Goal: Check status

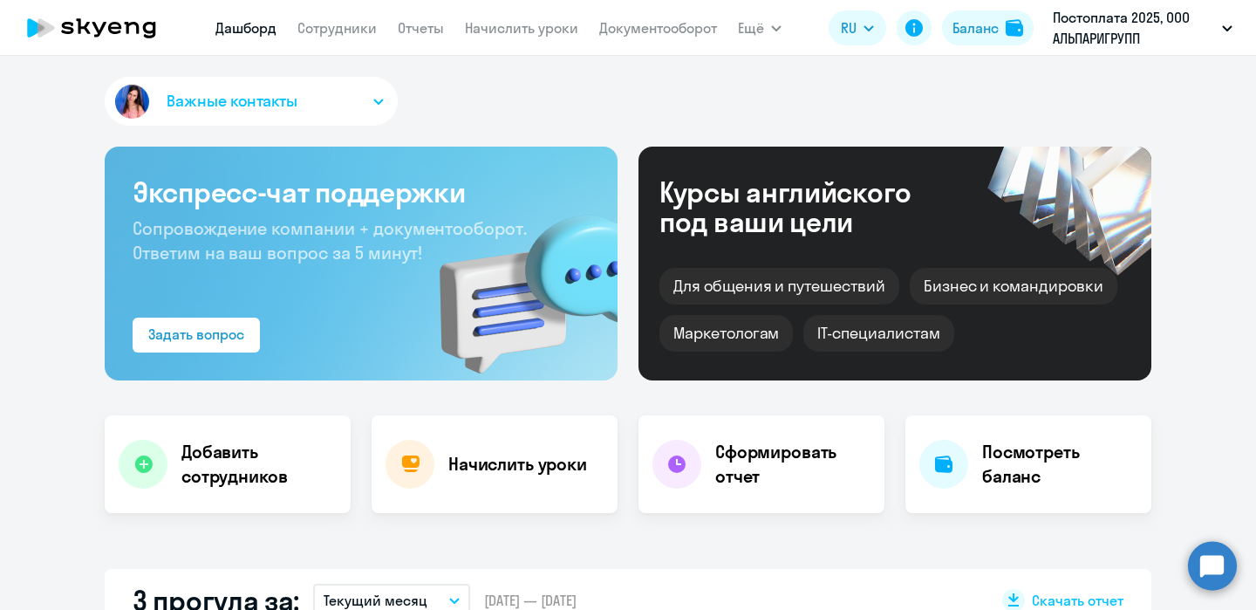
select select "30"
click at [676, 27] on link "Документооборот" at bounding box center [658, 27] width 118 height 17
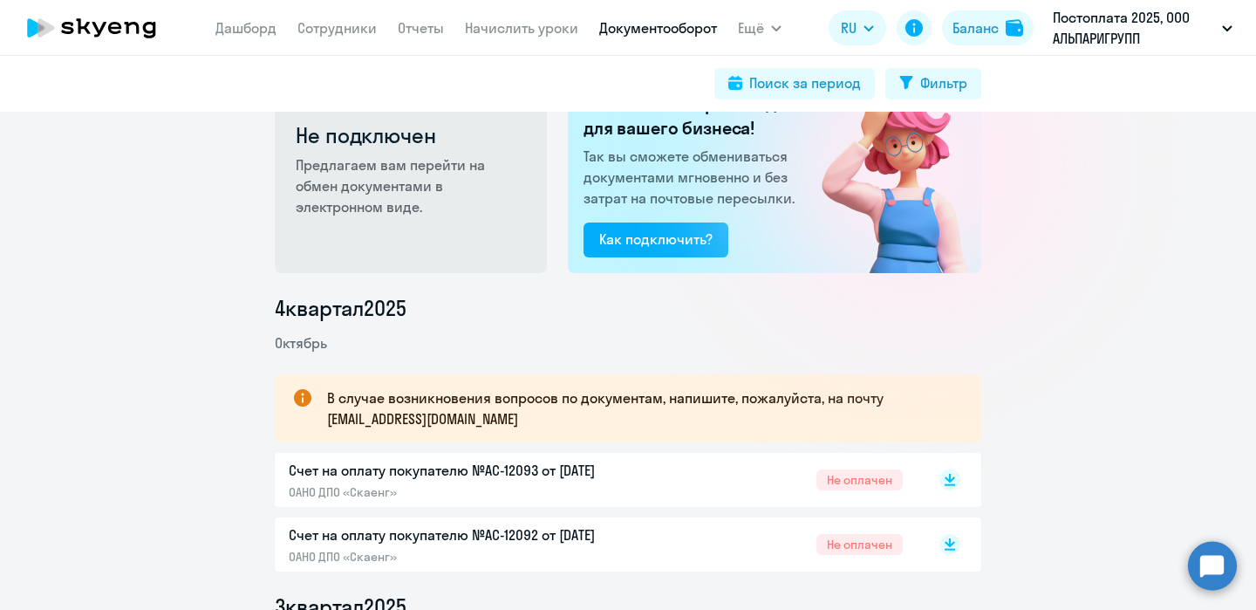
scroll to position [53, 0]
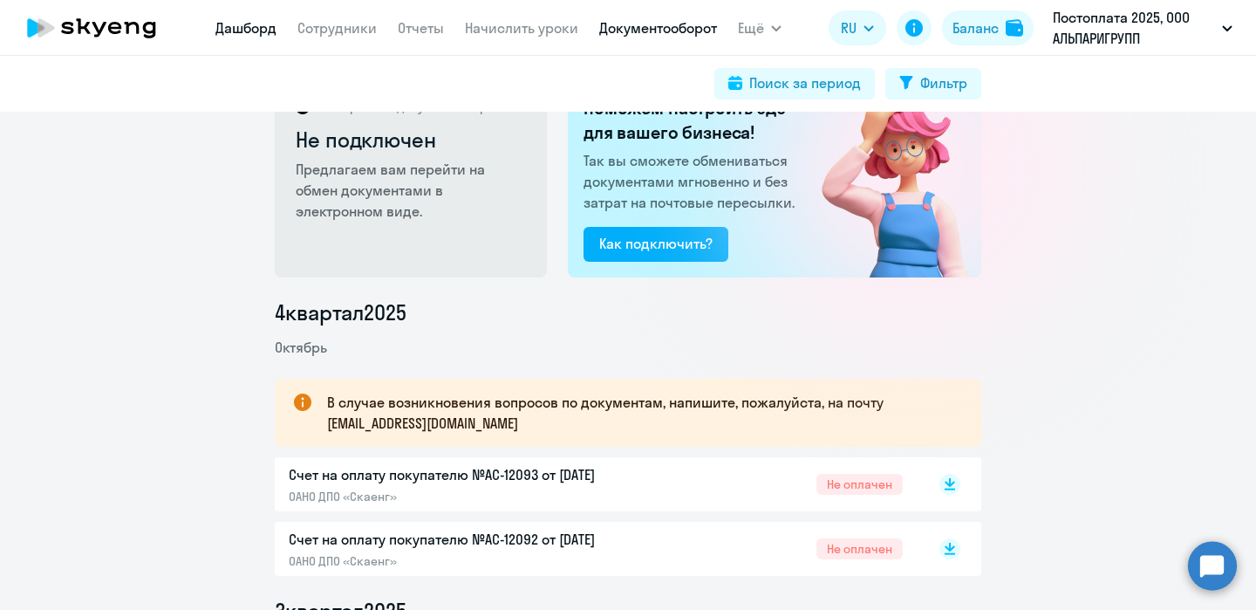
click at [234, 32] on link "Дашборд" at bounding box center [245, 27] width 61 height 17
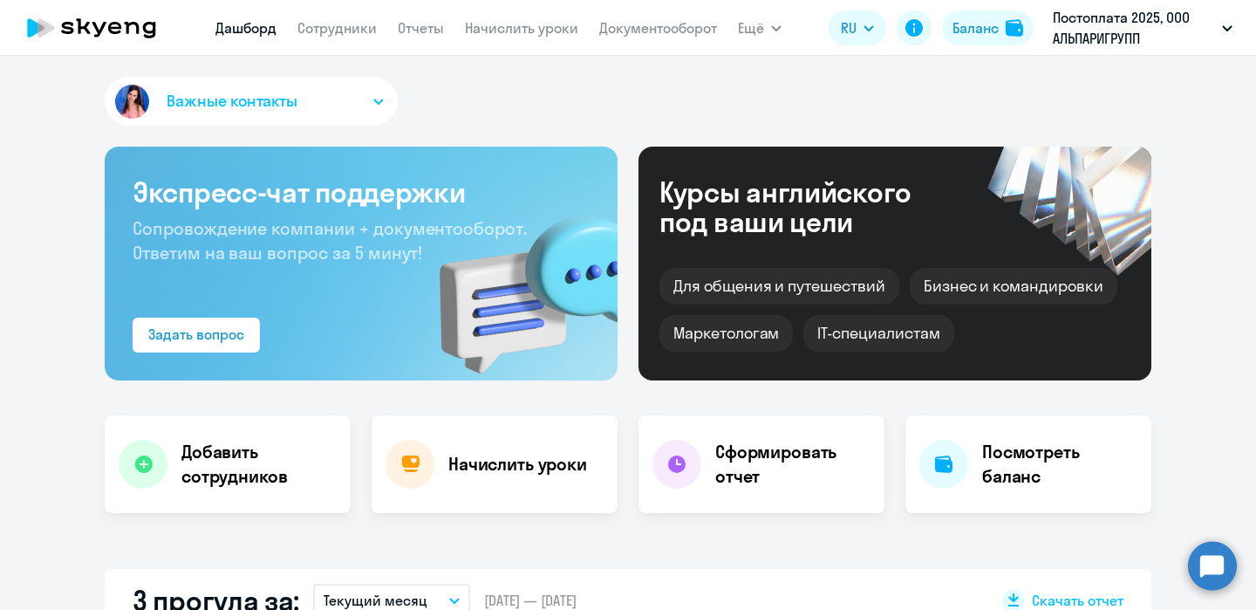
select select "30"
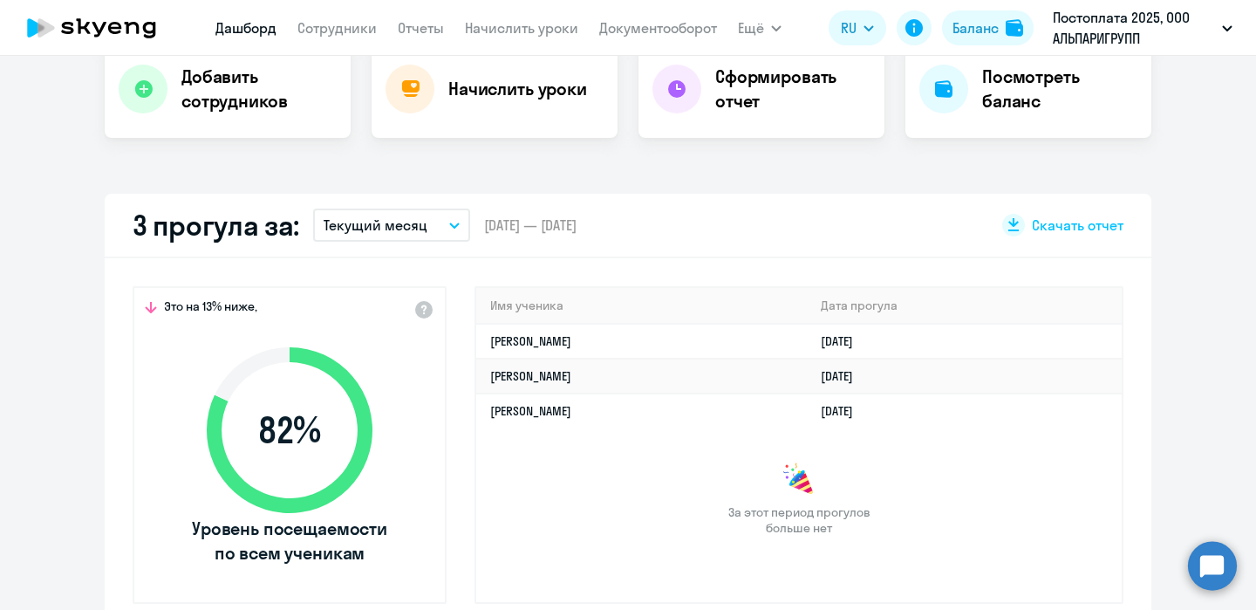
scroll to position [383, 0]
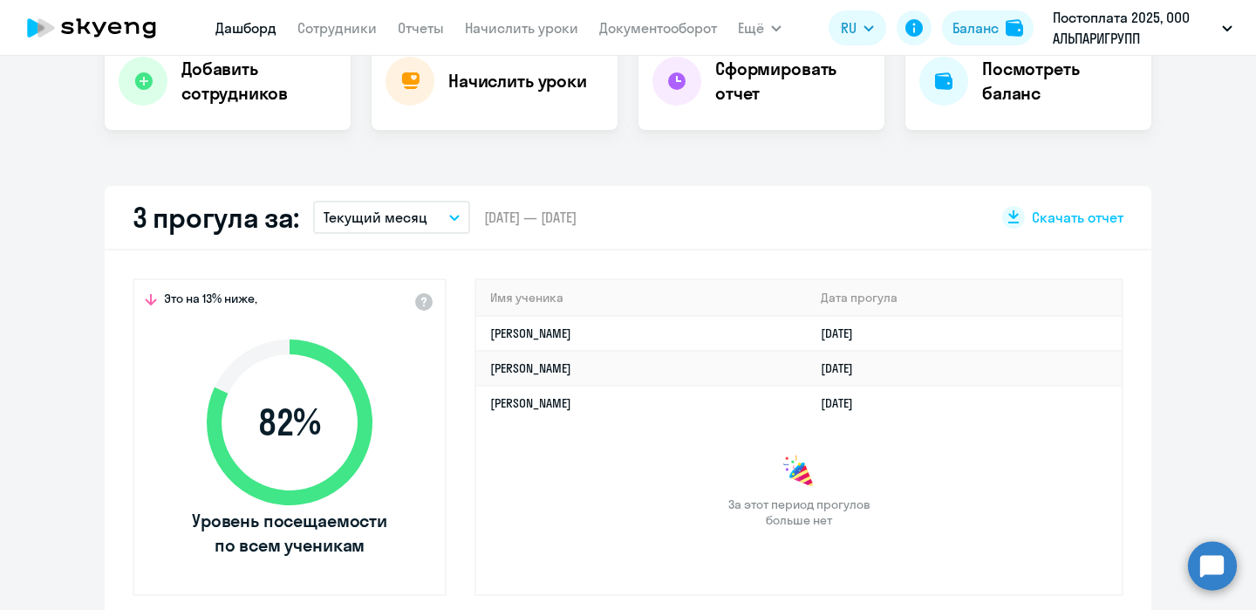
click at [450, 216] on icon "button" at bounding box center [454, 217] width 9 height 4
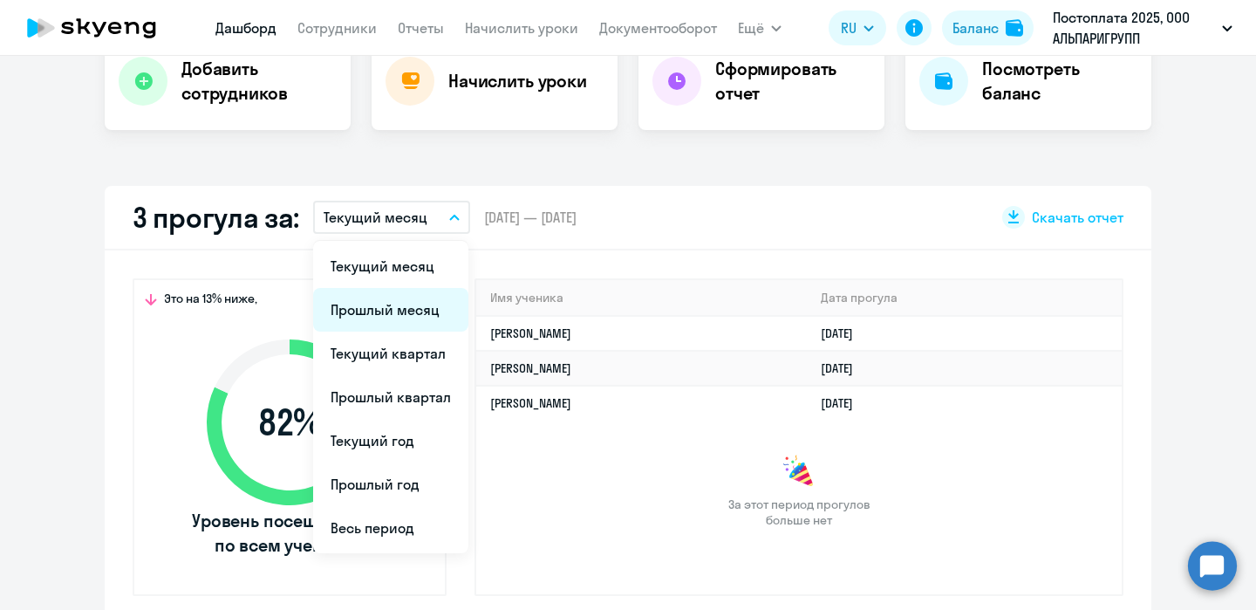
click at [391, 314] on li "Прошлый месяц" at bounding box center [390, 310] width 155 height 44
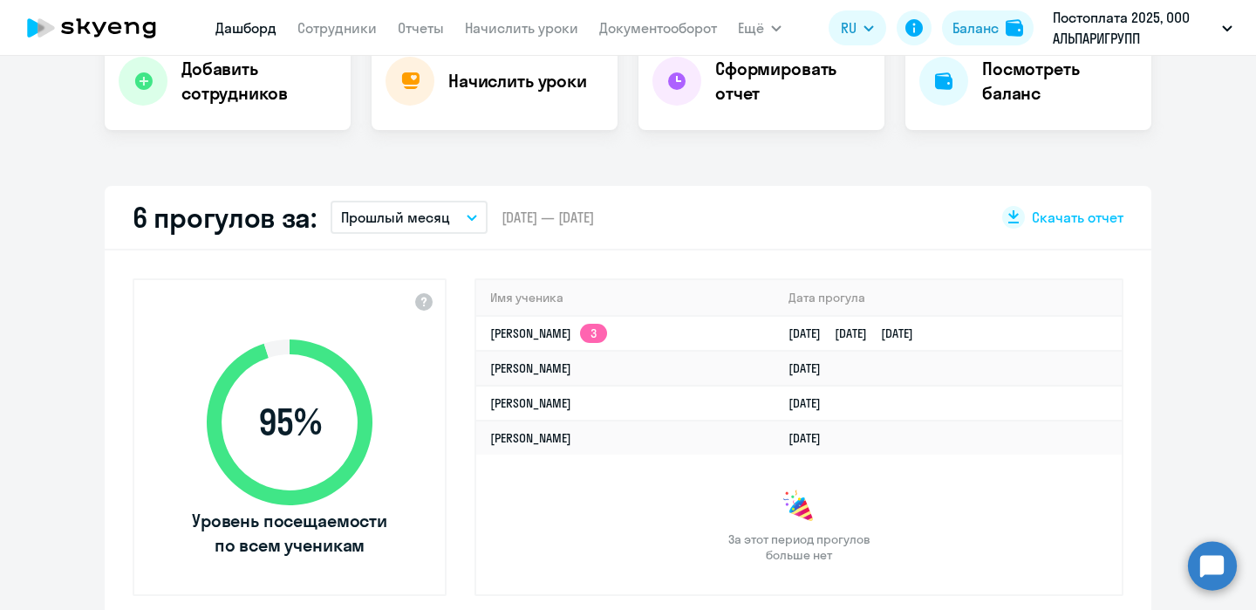
click at [454, 214] on button "Прошлый месяц" at bounding box center [408, 217] width 157 height 33
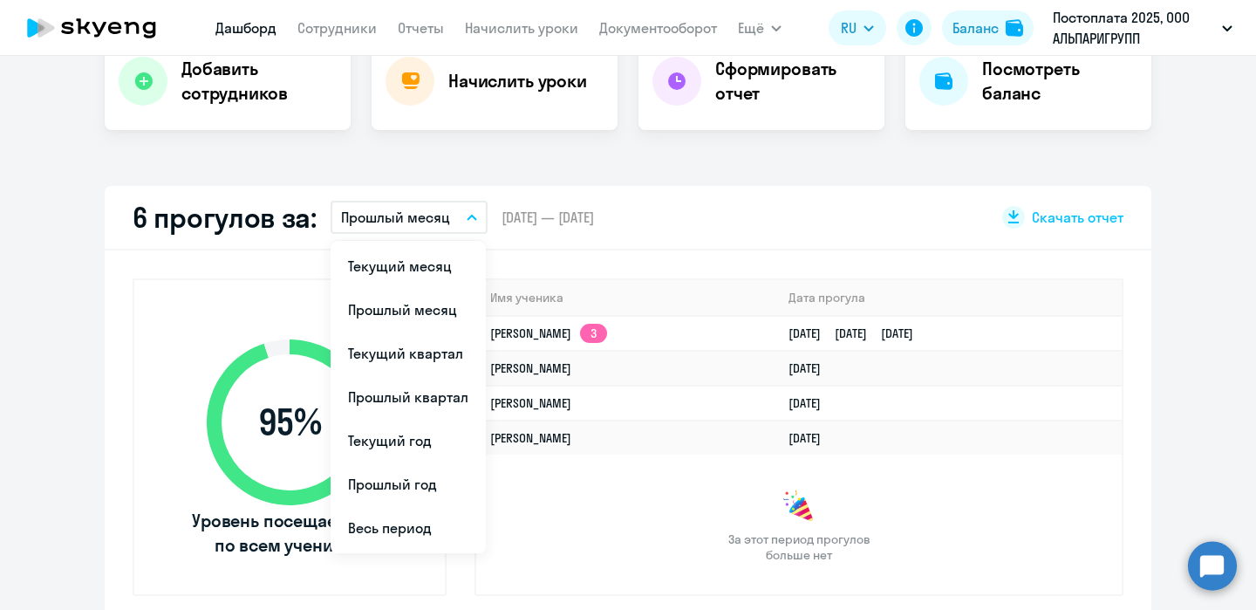
click at [722, 204] on div "6 прогулов за: Прошлый месяц Текущий месяц Прошлый месяц Текущий квартал [GEOGR…" at bounding box center [628, 218] width 1046 height 65
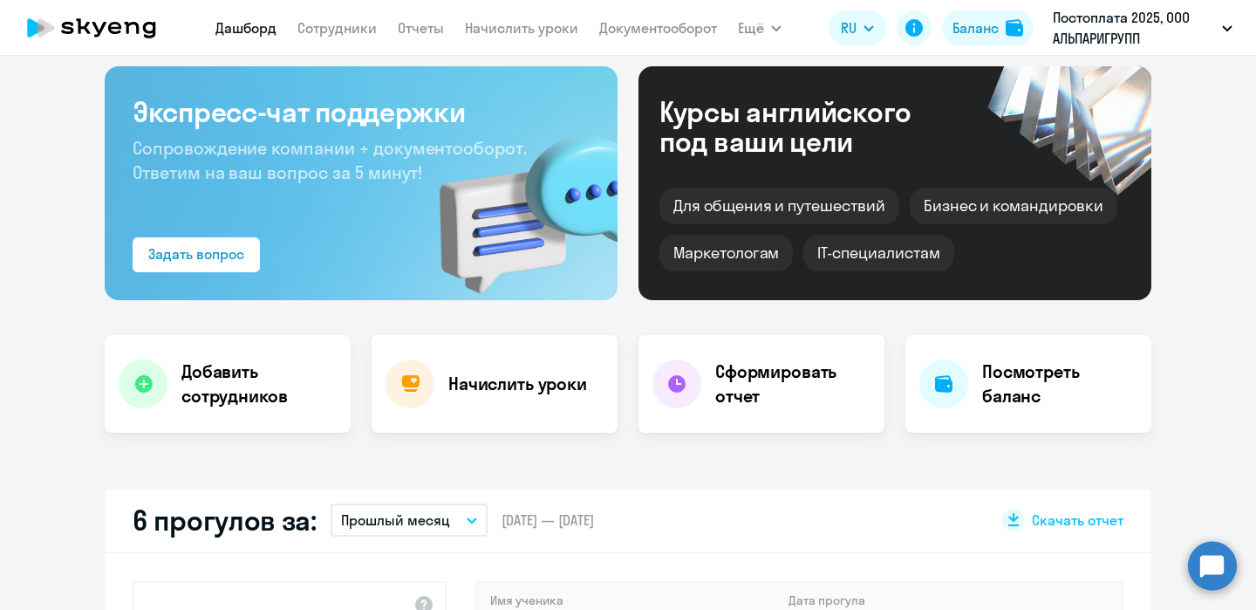
scroll to position [0, 0]
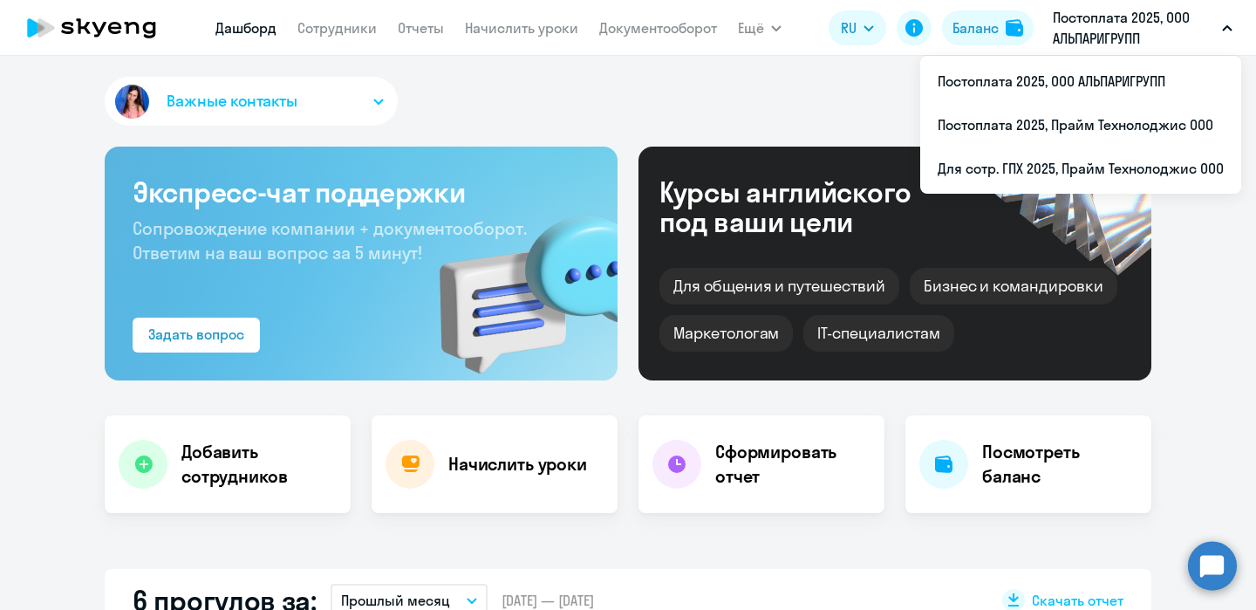
click at [1224, 27] on icon "button" at bounding box center [1227, 28] width 9 height 4
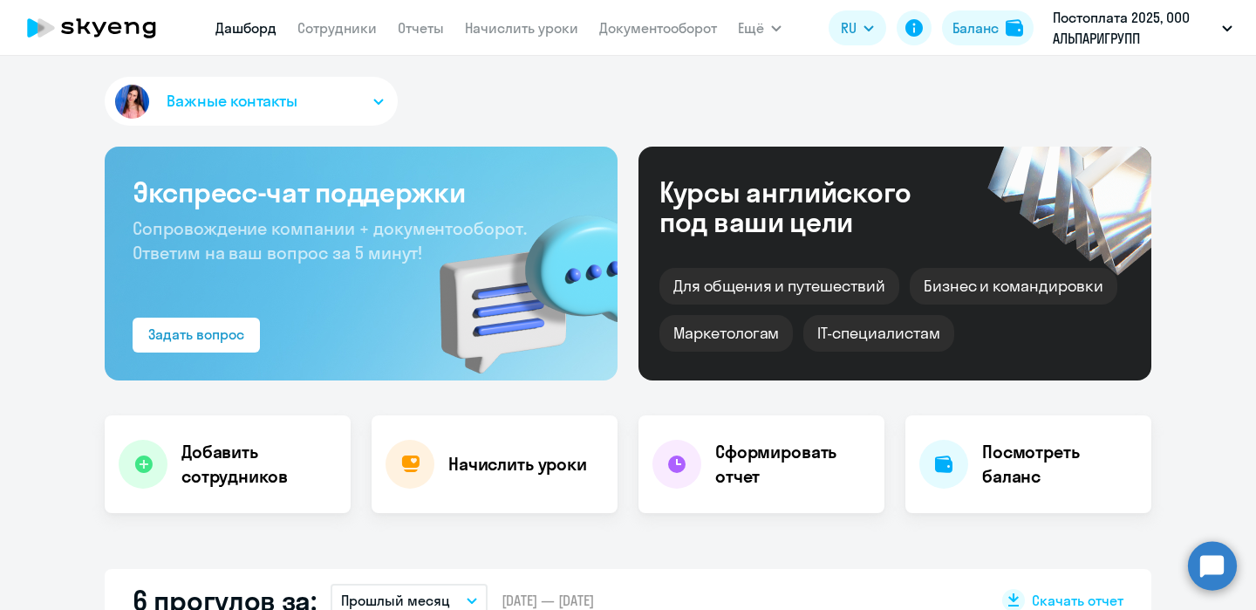
click at [1224, 27] on icon "button" at bounding box center [1227, 28] width 9 height 4
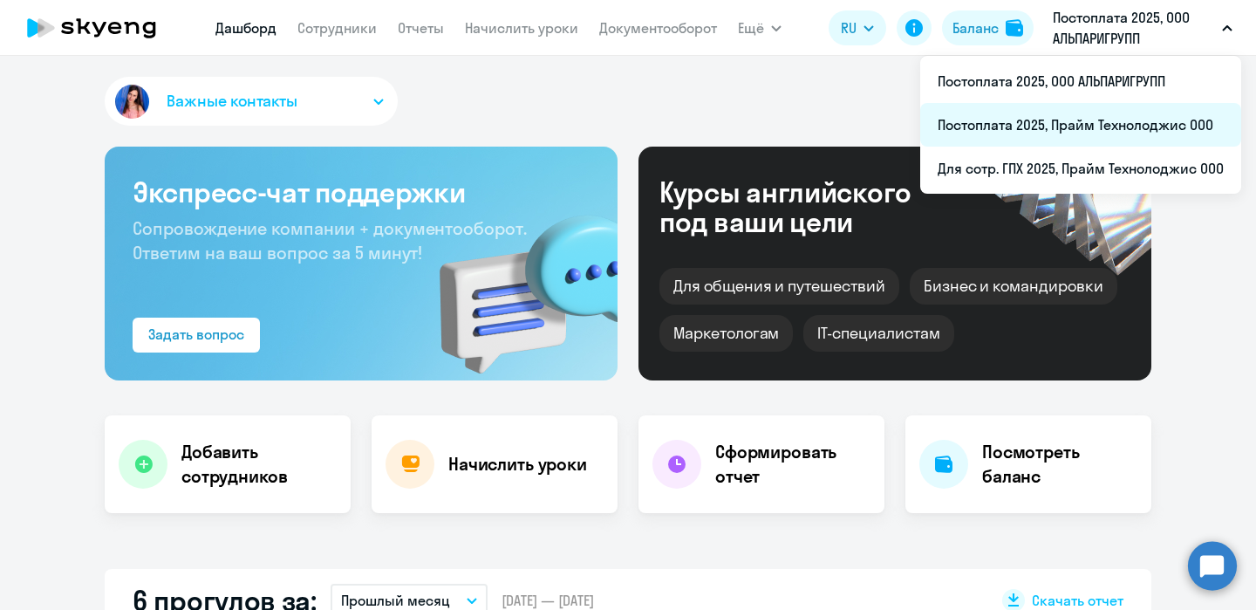
click at [1104, 133] on li "Постоплата 2025, Прайм Технолоджис ООО" at bounding box center [1080, 125] width 321 height 44
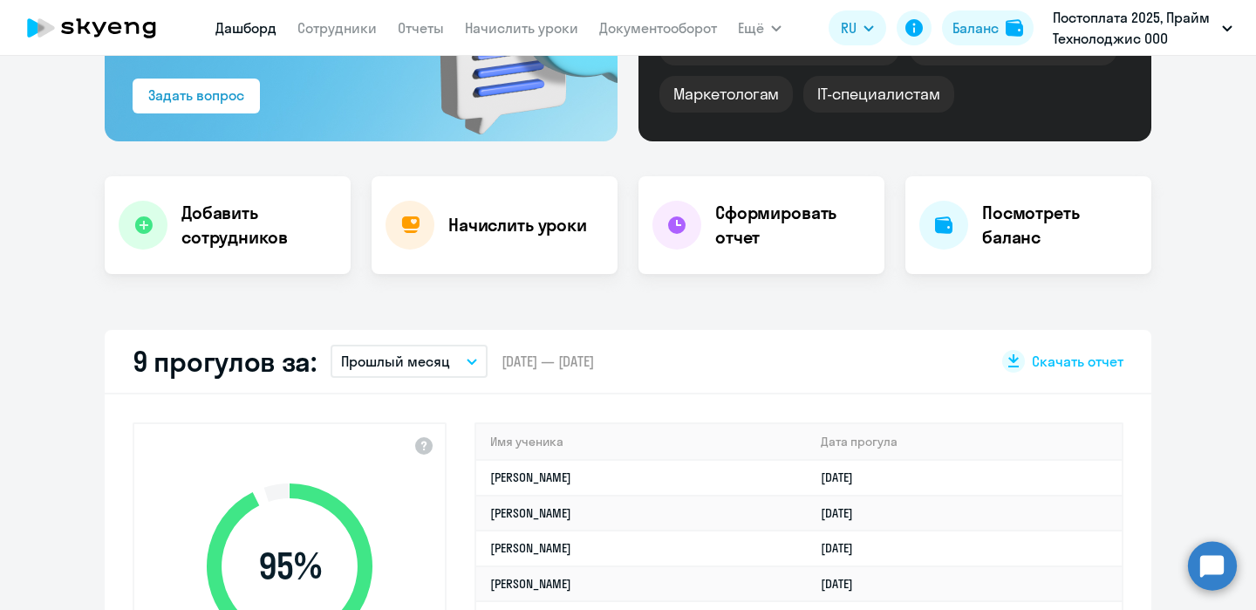
select select "30"
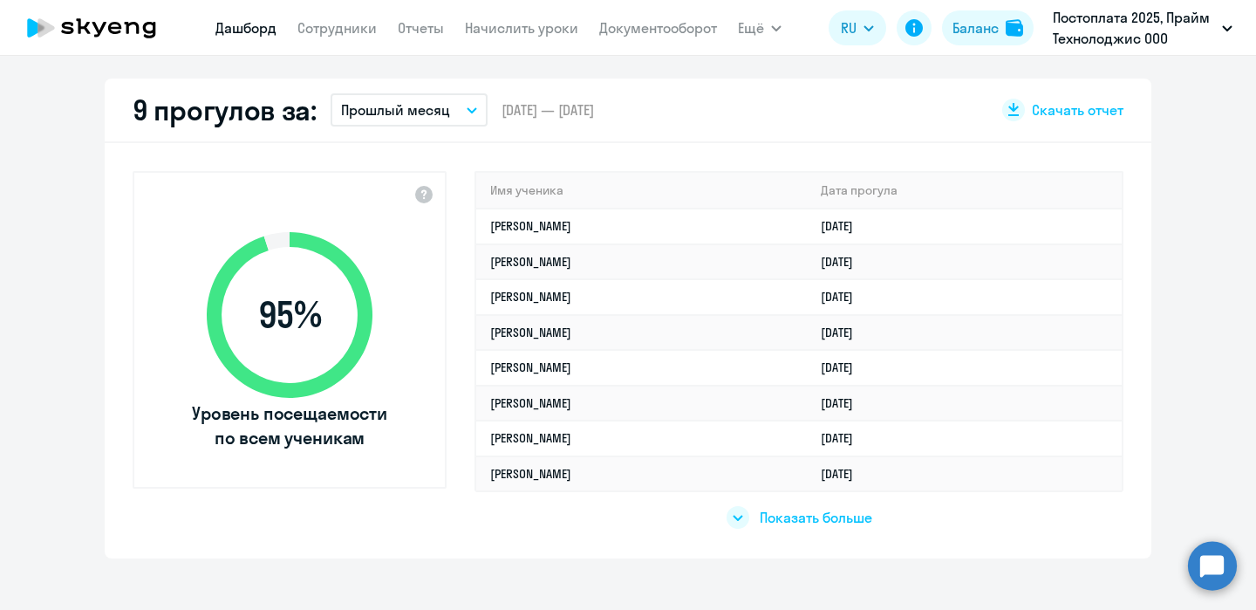
scroll to position [495, 0]
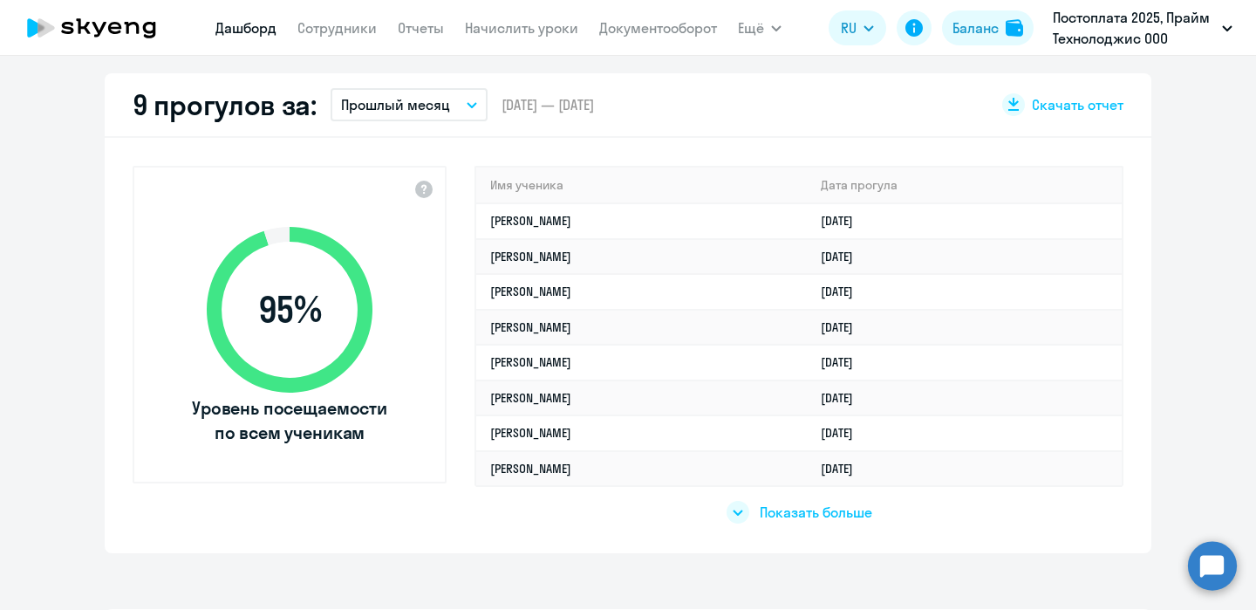
click at [774, 513] on span "Показать больше" at bounding box center [815, 511] width 112 height 19
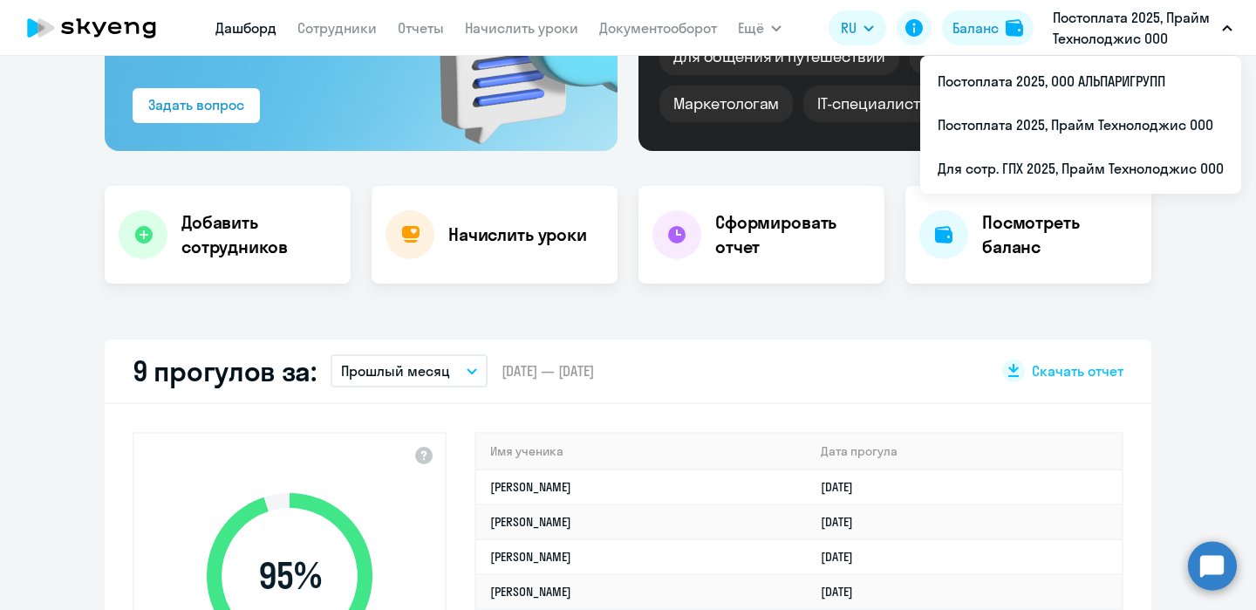
scroll to position [221, 0]
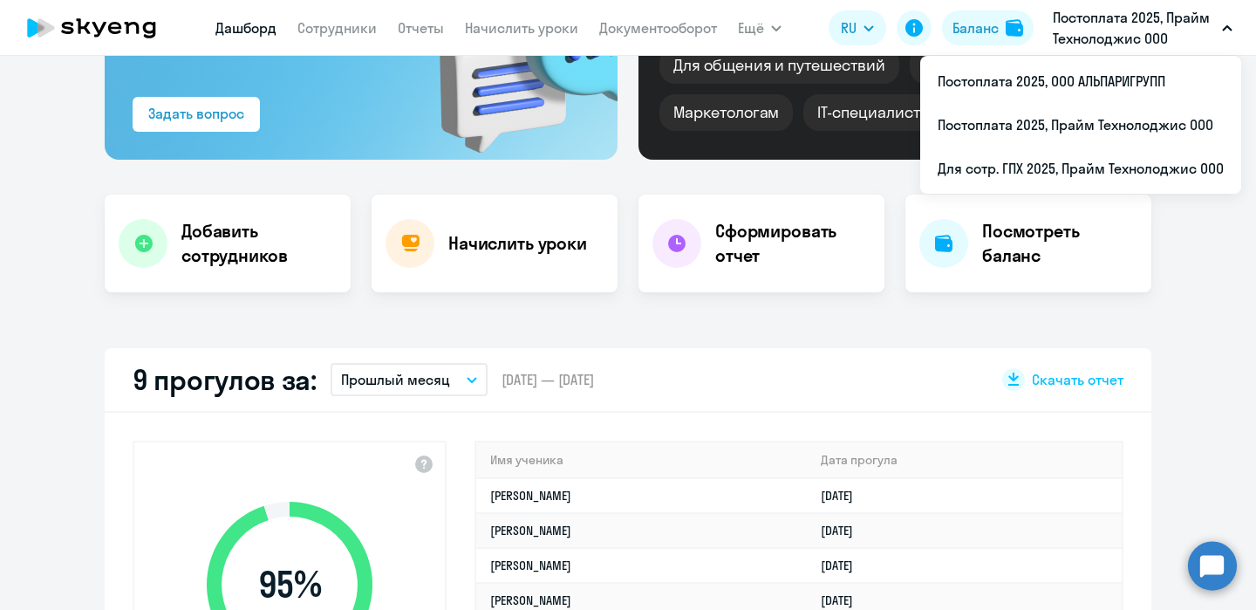
click at [660, 315] on div "Важные контакты Экспресс-чат поддержки Сопровождение компании + документооборот…" at bounding box center [628, 333] width 1256 height 554
